Goal: Information Seeking & Learning: Find specific page/section

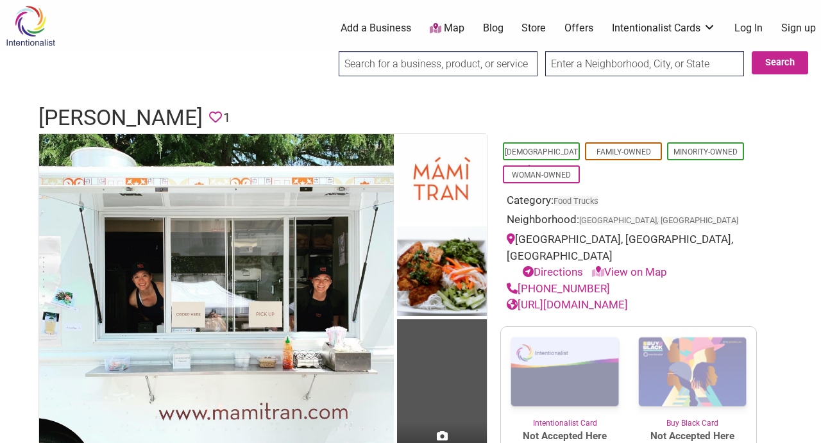
click at [480, 63] on input "search" at bounding box center [438, 63] width 199 height 25
type input "coffee truck"
click at [638, 62] on input "text" at bounding box center [644, 63] width 199 height 25
type input "Seattle, WA, USA"
click at [778, 65] on button "Search" at bounding box center [780, 62] width 56 height 23
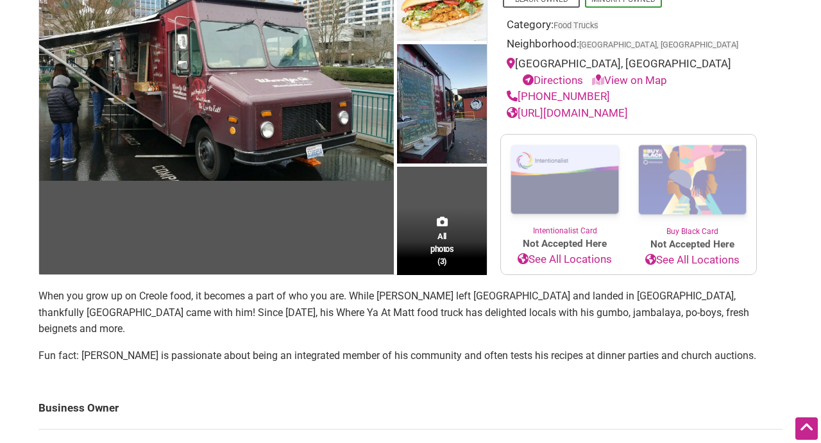
scroll to position [153, 0]
click at [599, 114] on link "https://whereyaatmatt.com/" at bounding box center [567, 112] width 121 height 13
